Goal: Task Accomplishment & Management: Use online tool/utility

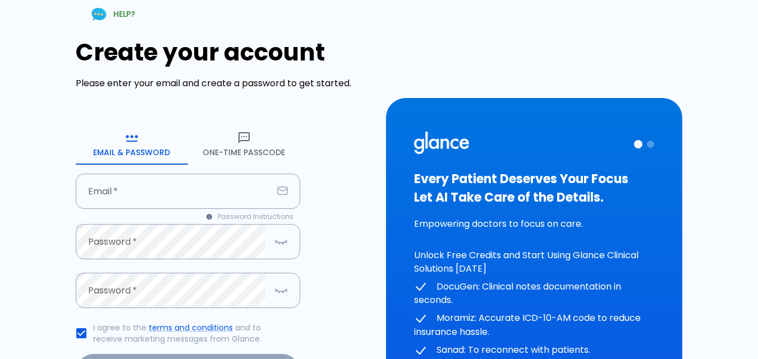
click at [245, 131] on icon "button" at bounding box center [243, 137] width 13 height 13
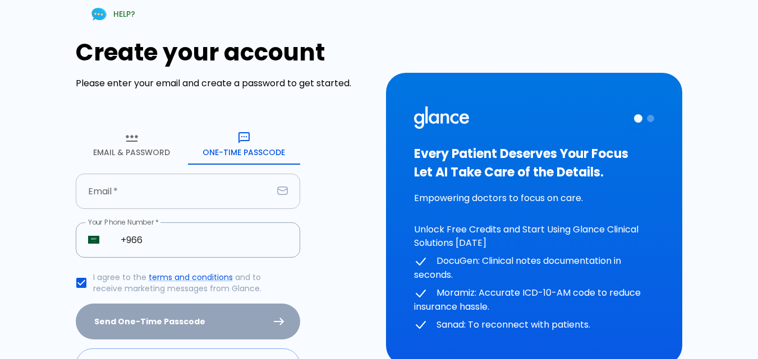
click at [172, 182] on input "text" at bounding box center [174, 191] width 197 height 35
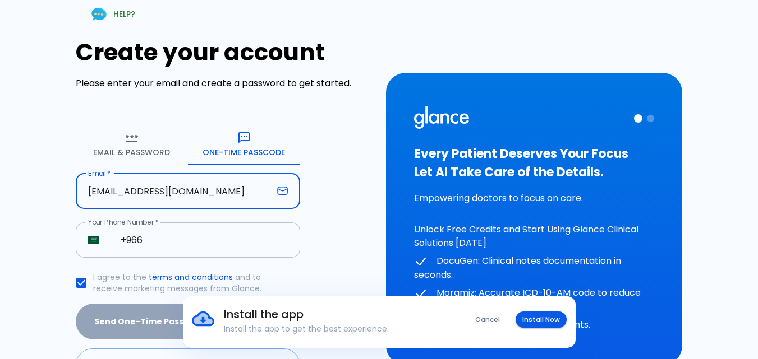
type input "[EMAIL_ADDRESS][DOMAIN_NAME]"
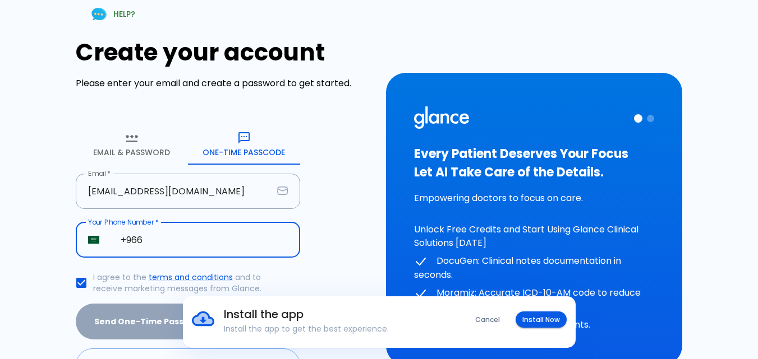
click at [147, 246] on input "+966" at bounding box center [204, 240] width 192 height 35
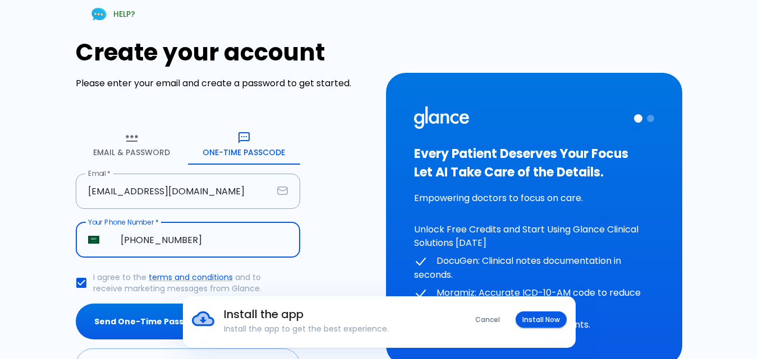
type input "[PHONE_NUMBER]"
click at [125, 333] on div "Install the app Install the app to get the best experience. Cancel Install Now" at bounding box center [379, 323] width 758 height 52
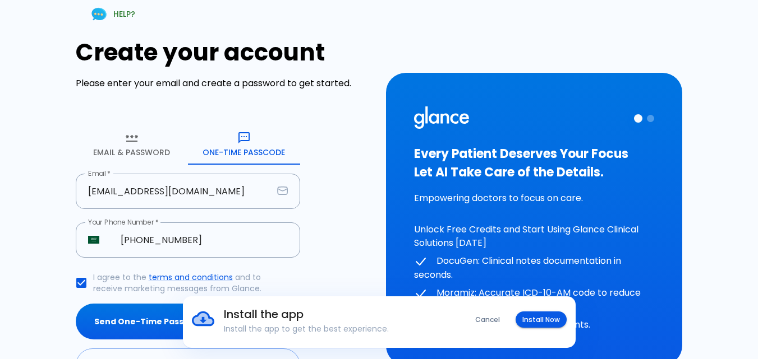
click at [130, 324] on div "Install the app Install the app to get the best experience. Cancel Install Now" at bounding box center [379, 323] width 758 height 52
click at [538, 313] on button "Install Now" at bounding box center [540, 320] width 51 height 16
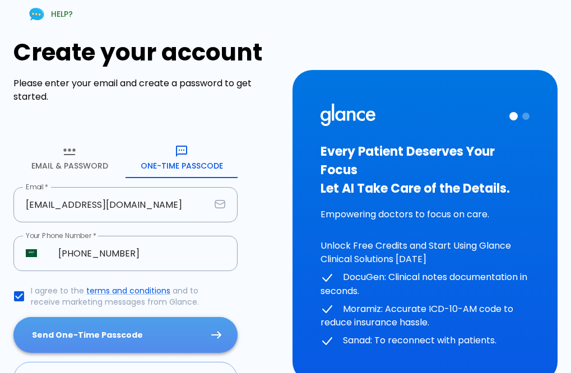
click at [164, 330] on button "Send One-Time Passcode" at bounding box center [125, 335] width 224 height 36
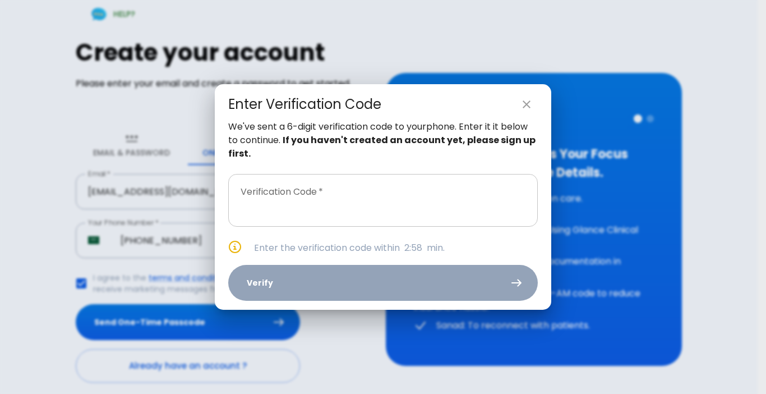
click at [395, 211] on input "text" at bounding box center [383, 200] width 310 height 53
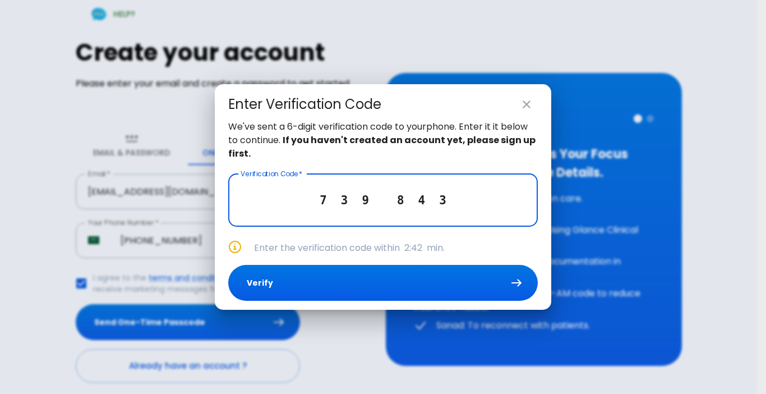
type input "7 3 9 8 4 3"
click at [350, 262] on div "We've sent a 6-digit verification code to your phone . Enter it it below to con…" at bounding box center [383, 215] width 336 height 190
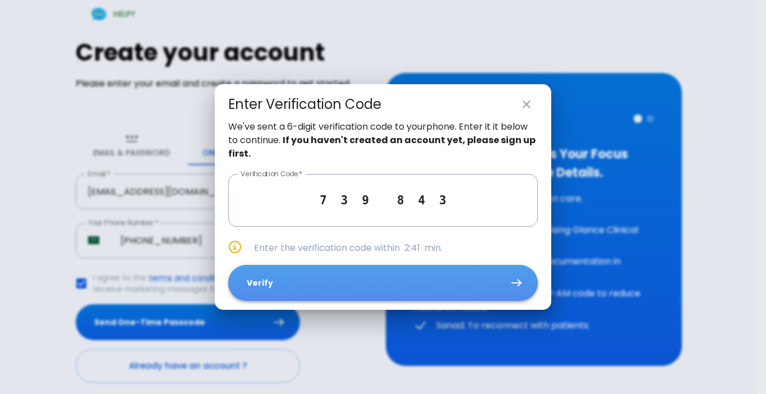
click at [360, 279] on button "Verify" at bounding box center [383, 283] width 310 height 36
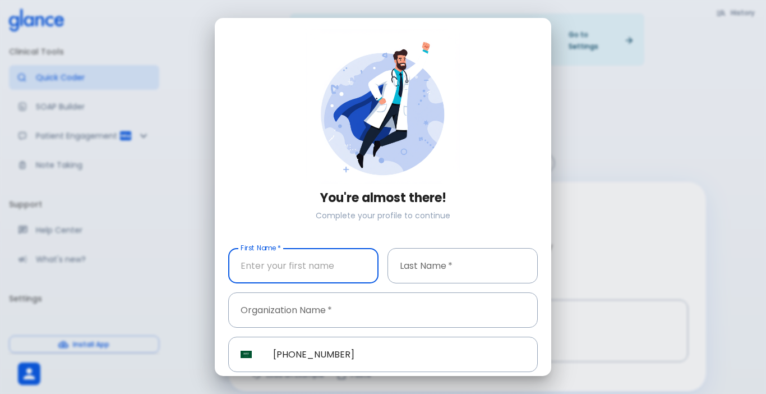
click at [307, 255] on input "text" at bounding box center [303, 265] width 150 height 35
type input "[PERSON_NAME]"
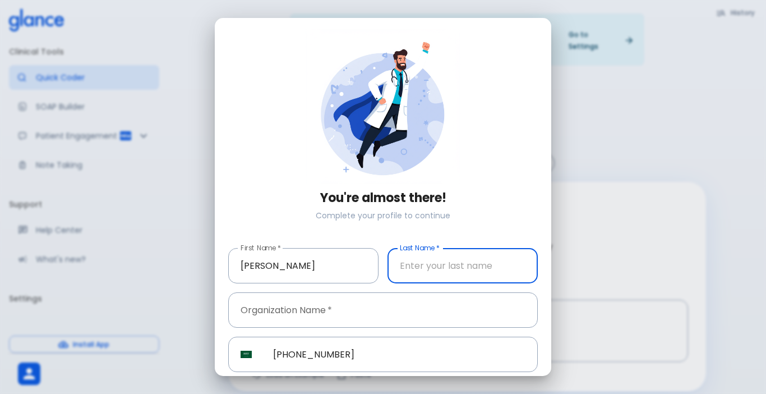
click at [387, 276] on input "text" at bounding box center [462, 265] width 150 height 35
type input "Sobhi"
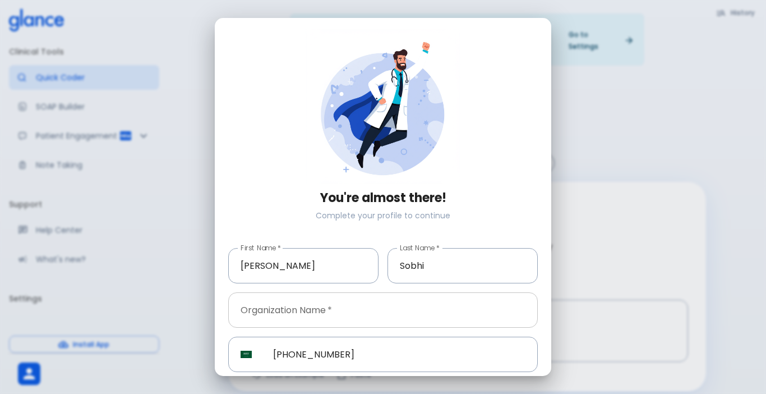
click at [385, 317] on input "text" at bounding box center [383, 309] width 310 height 35
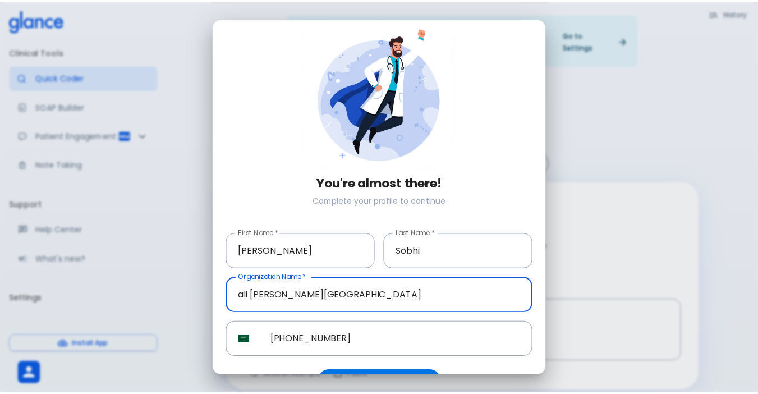
scroll to position [39, 0]
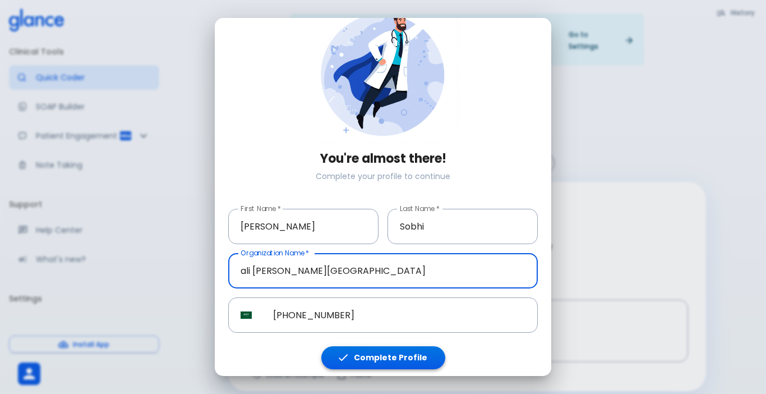
type input "ali [PERSON_NAME][GEOGRAPHIC_DATA]"
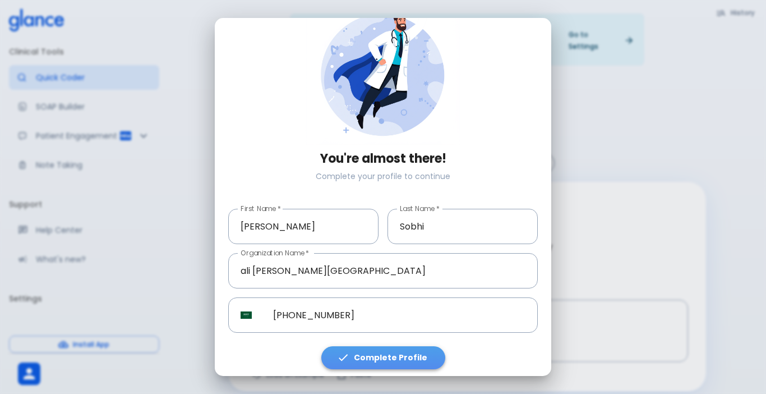
click at [385, 352] on button "Complete Profile" at bounding box center [383, 357] width 124 height 23
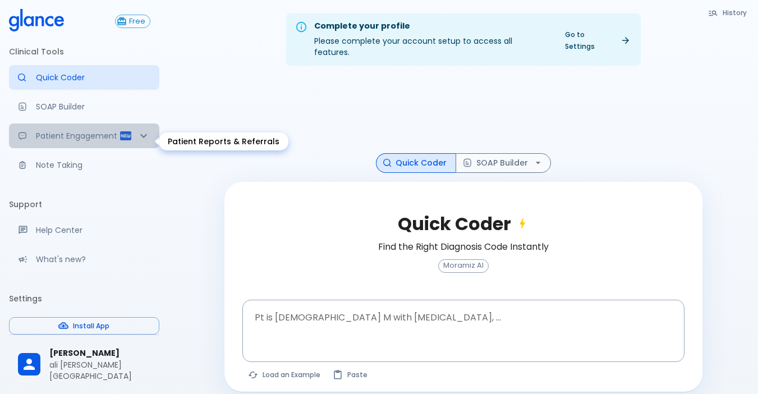
click at [84, 125] on div "Patient Engagement" at bounding box center [84, 135] width 150 height 25
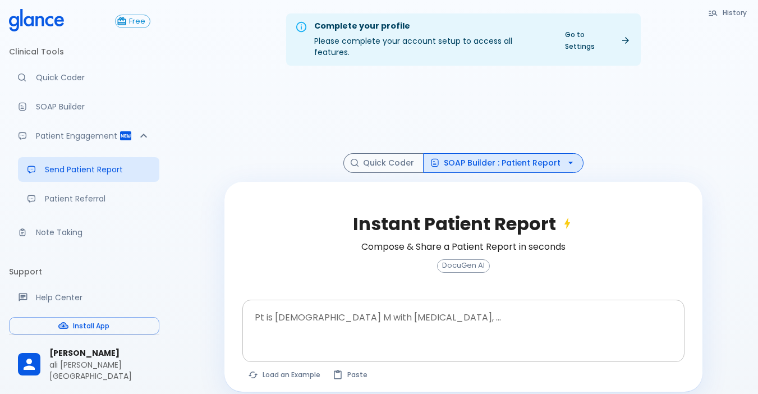
click at [356, 304] on textarea at bounding box center [463, 321] width 426 height 35
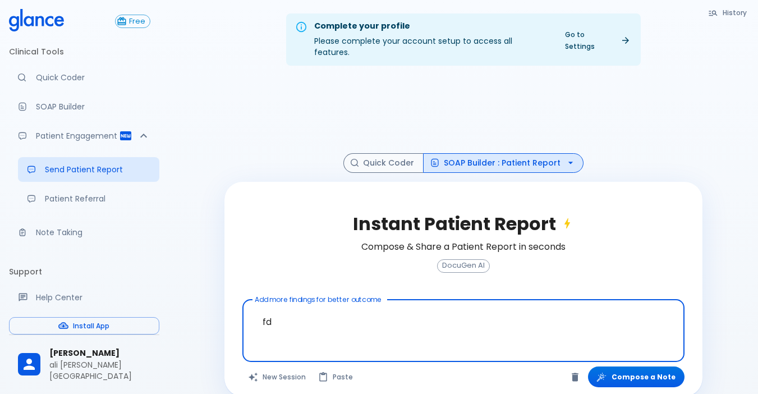
type textarea "f"
type textarea "heamaturia"
click at [659, 359] on button "Compose a Note" at bounding box center [636, 376] width 96 height 21
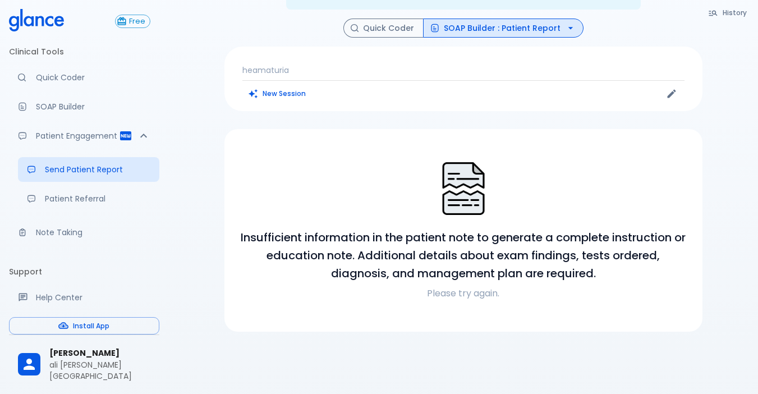
scroll to position [86, 0]
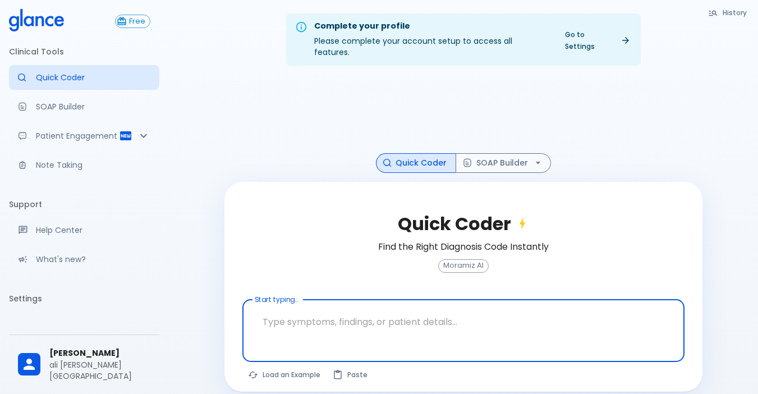
click at [476, 325] on textarea at bounding box center [463, 321] width 426 height 35
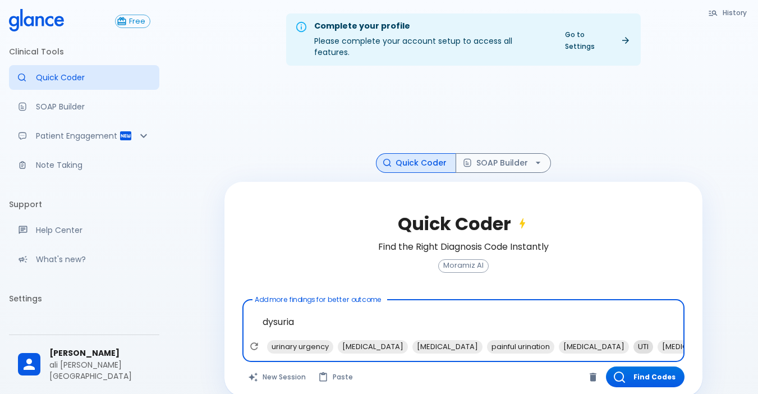
type textarea "dysuria"
click at [579, 340] on span "UTI" at bounding box center [643, 346] width 20 height 13
click at [579, 340] on span "cystitis" at bounding box center [668, 346] width 70 height 13
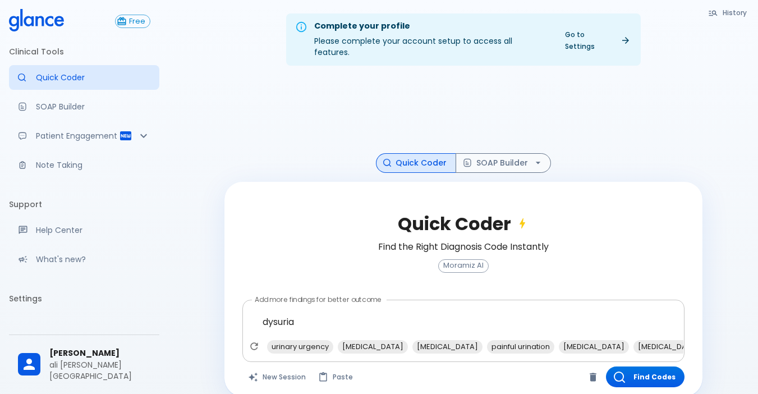
click at [579, 340] on span "antibiotics" at bounding box center [731, 346] width 47 height 13
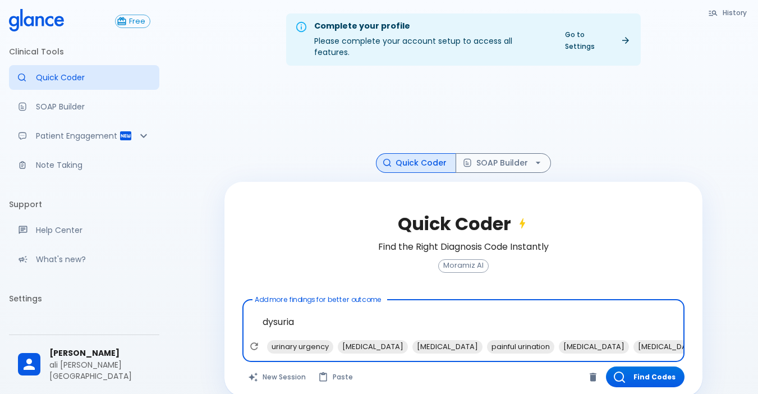
click at [579, 340] on span "urinalysis" at bounding box center [743, 346] width 70 height 13
click at [579, 340] on span "urine culture" at bounding box center [743, 346] width 70 height 13
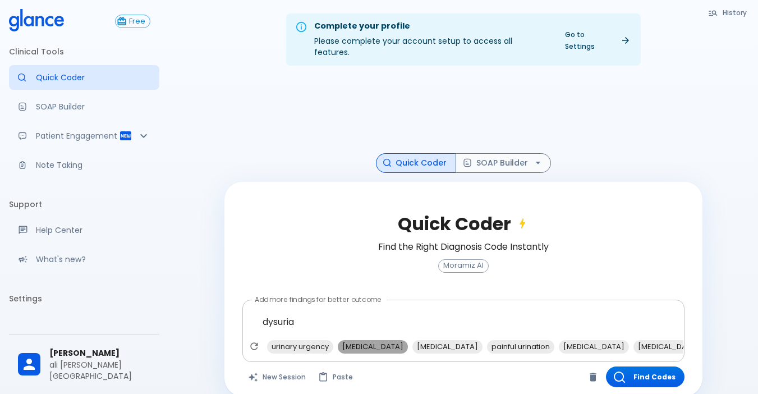
click at [375, 340] on span "urinary frequency" at bounding box center [373, 346] width 70 height 13
click at [579, 371] on icon "button" at bounding box center [618, 376] width 11 height 11
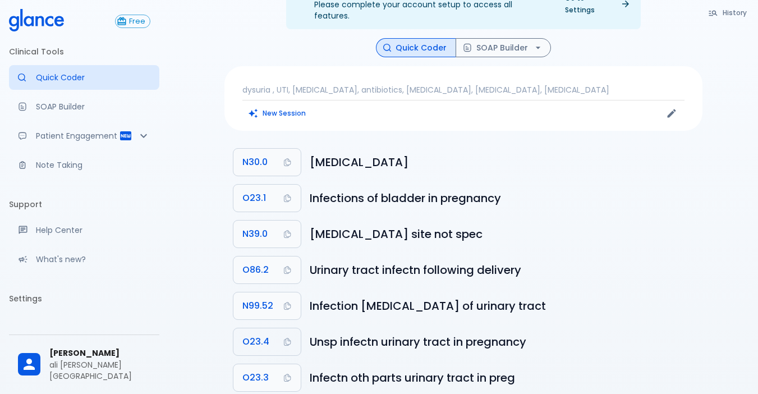
scroll to position [56, 0]
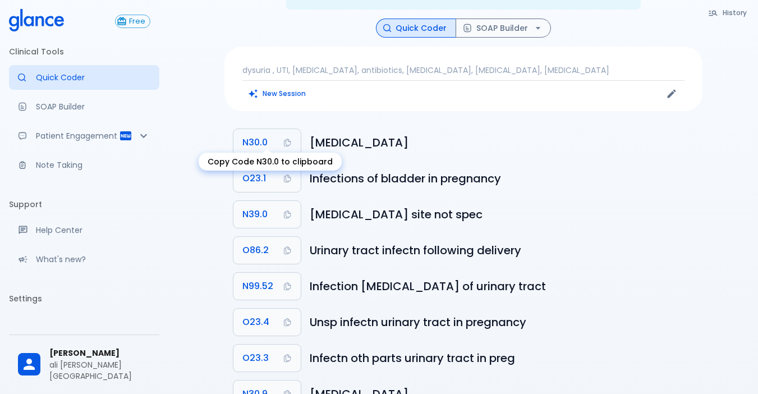
click at [239, 136] on button "N30.0" at bounding box center [266, 142] width 67 height 27
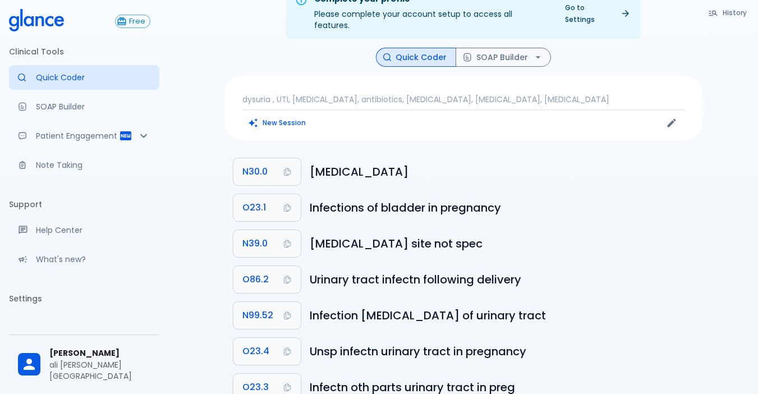
scroll to position [0, 0]
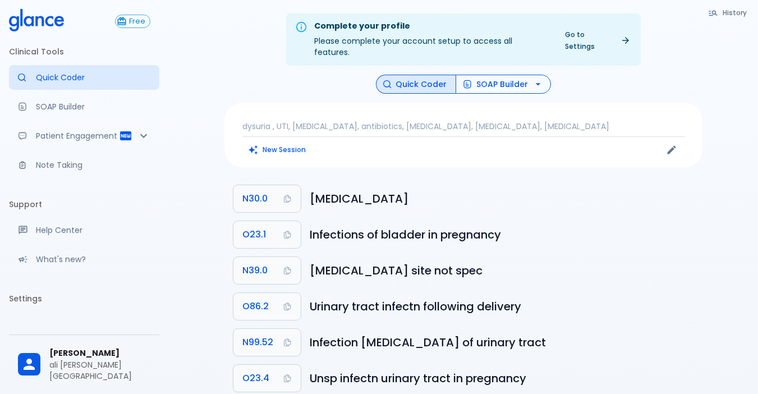
click at [479, 79] on button "SOAP Builder" at bounding box center [502, 85] width 95 height 20
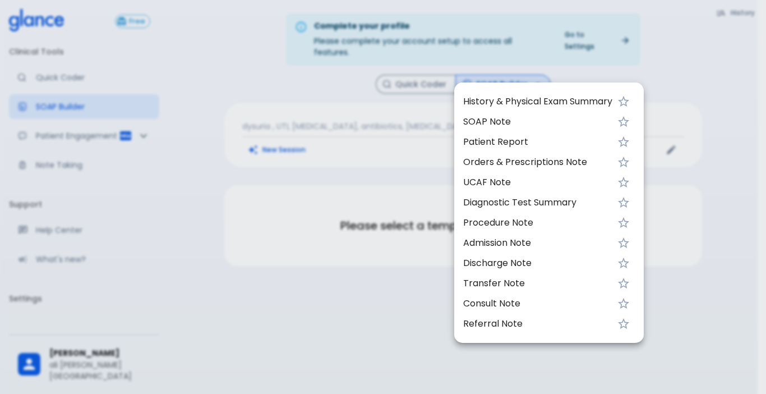
click at [474, 184] on span "UCAF Note" at bounding box center [537, 182] width 149 height 13
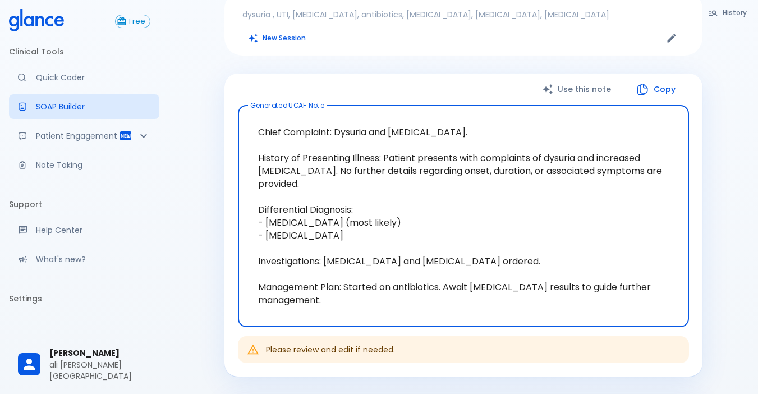
scroll to position [112, 0]
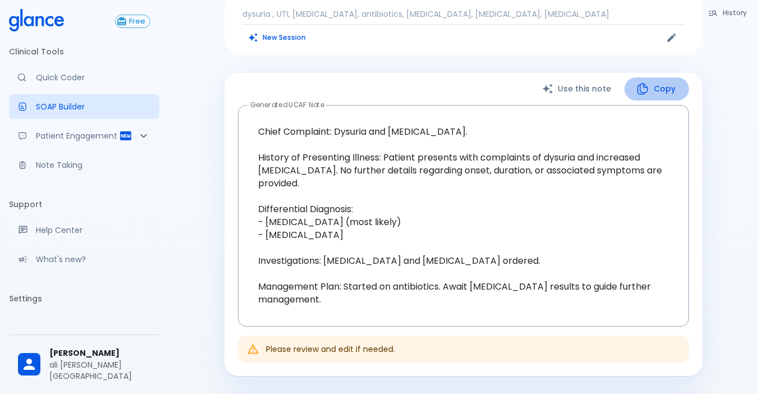
click at [579, 85] on button "Copy" at bounding box center [656, 88] width 64 height 23
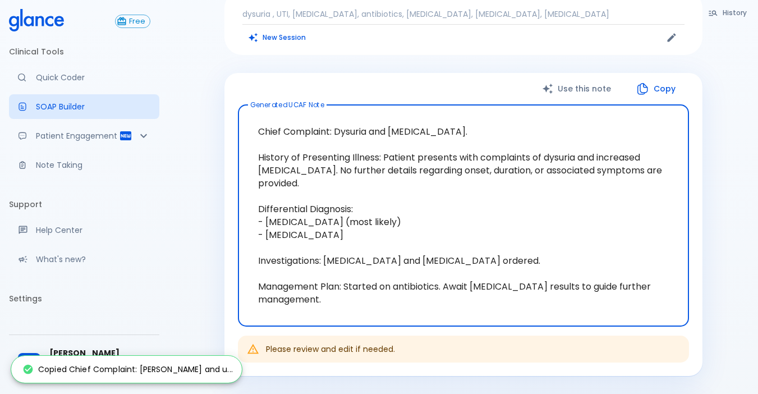
drag, startPoint x: 257, startPoint y: 121, endPoint x: 427, endPoint y: 174, distance: 177.5
click at [427, 174] on textarea "Chief Complaint: Dysuria and urinary frequency. History of Presenting Illness: …" at bounding box center [463, 215] width 435 height 203
click at [358, 196] on textarea "Chief Complaint: Dysuria and urinary frequency. History of Presenting Illness: …" at bounding box center [463, 215] width 435 height 203
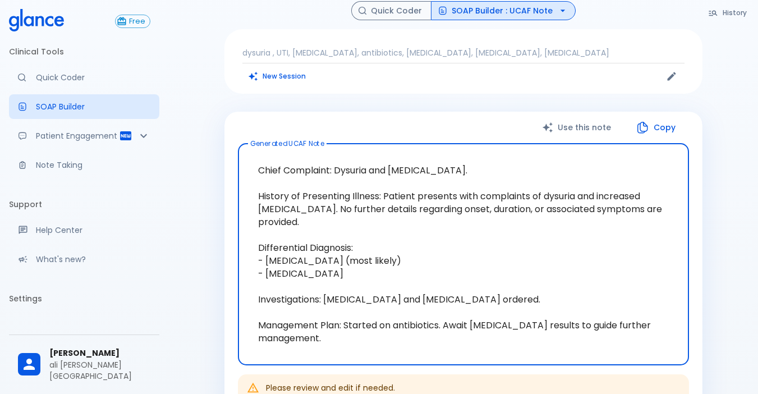
scroll to position [0, 0]
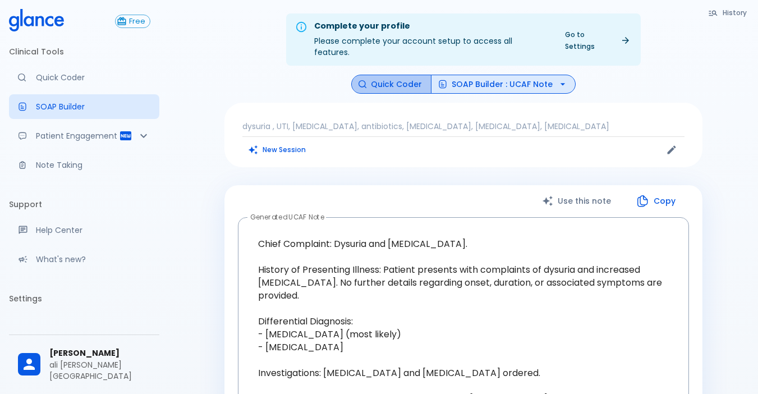
click at [402, 79] on button "Quick Coder" at bounding box center [391, 85] width 80 height 20
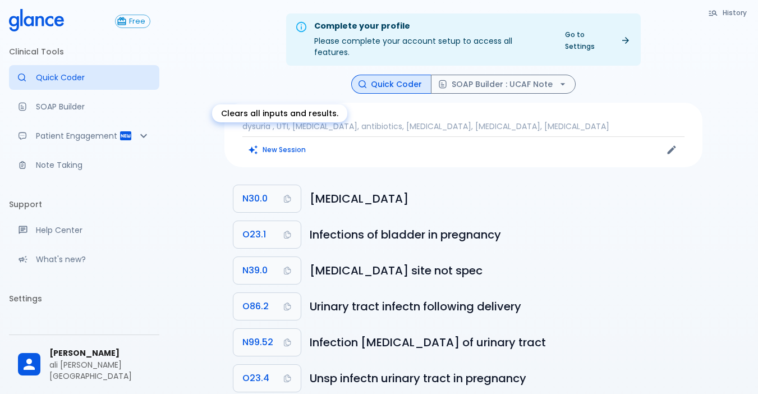
click at [292, 145] on button "New Session" at bounding box center [277, 149] width 70 height 16
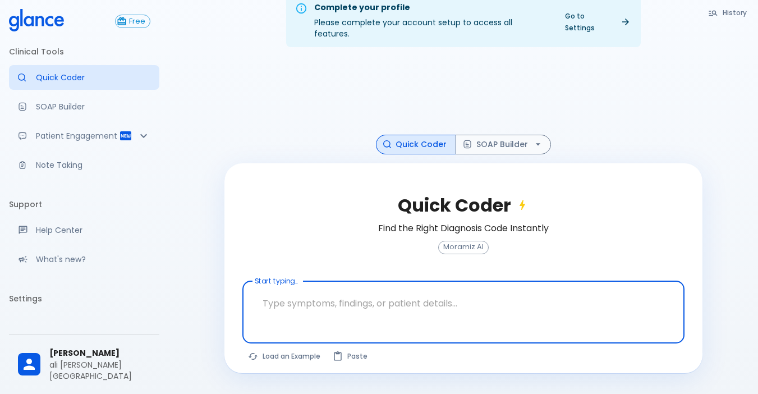
scroll to position [27, 0]
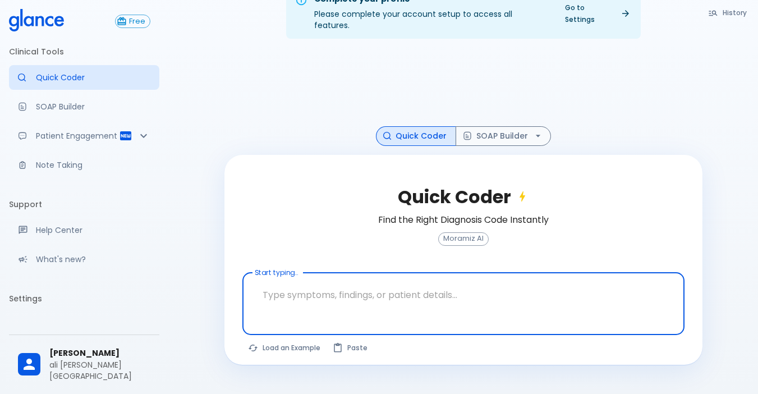
click at [290, 279] on textarea at bounding box center [463, 294] width 426 height 35
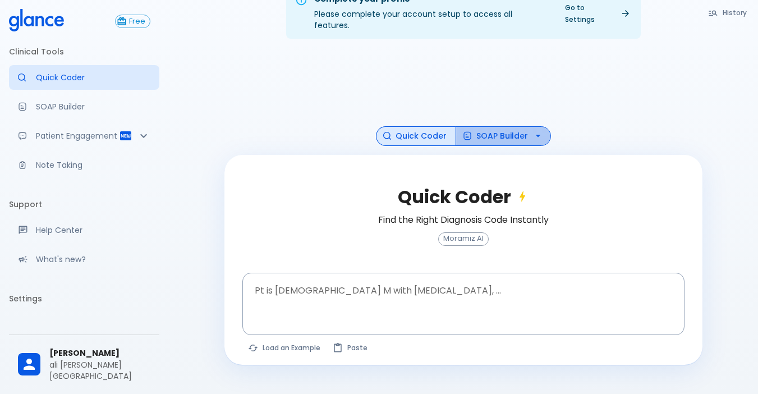
click at [473, 126] on button "SOAP Builder" at bounding box center [502, 136] width 95 height 20
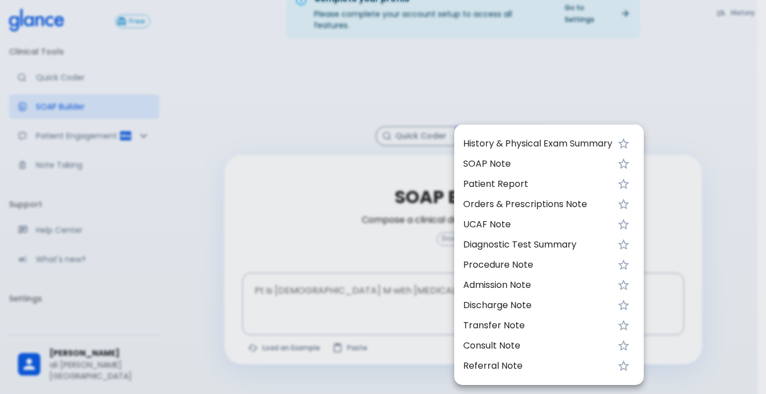
click at [221, 174] on div at bounding box center [383, 197] width 766 height 394
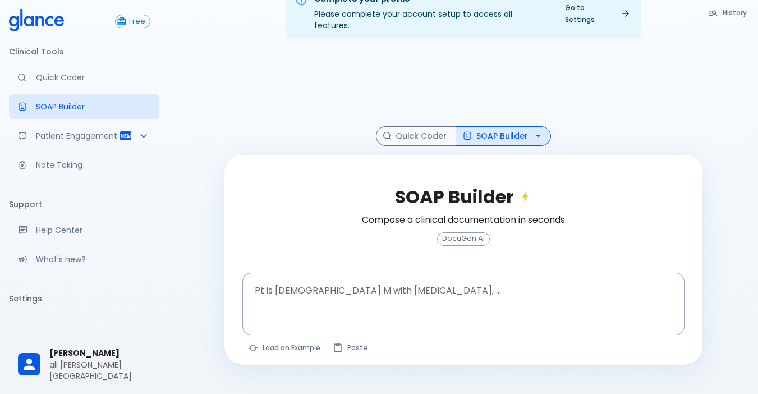
drag, startPoint x: 151, startPoint y: 133, endPoint x: 62, endPoint y: 73, distance: 107.8
click at [62, 73] on p "Quick Coder" at bounding box center [93, 77] width 114 height 11
